Goal: Navigation & Orientation: Find specific page/section

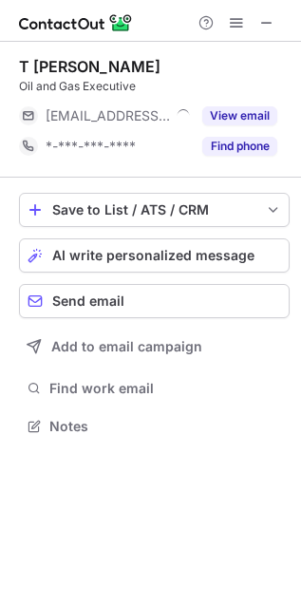
scroll to position [413, 301]
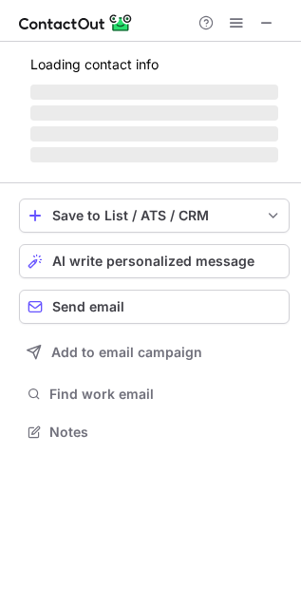
scroll to position [443, 301]
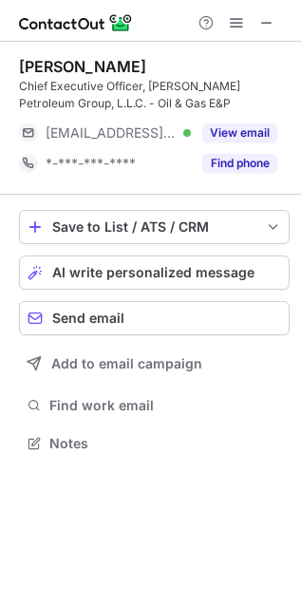
scroll to position [430, 301]
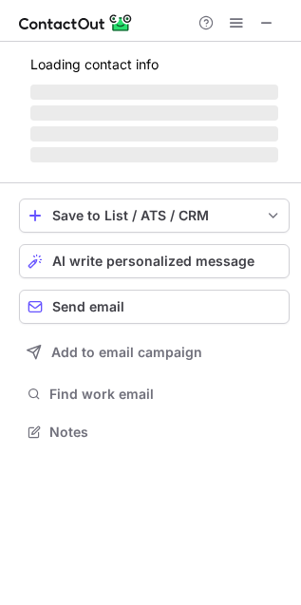
scroll to position [413, 301]
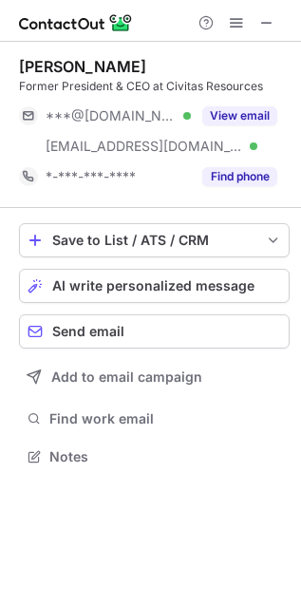
scroll to position [443, 301]
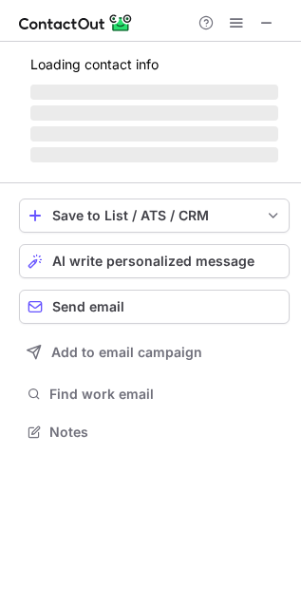
scroll to position [413, 301]
